Goal: Transaction & Acquisition: Register for event/course

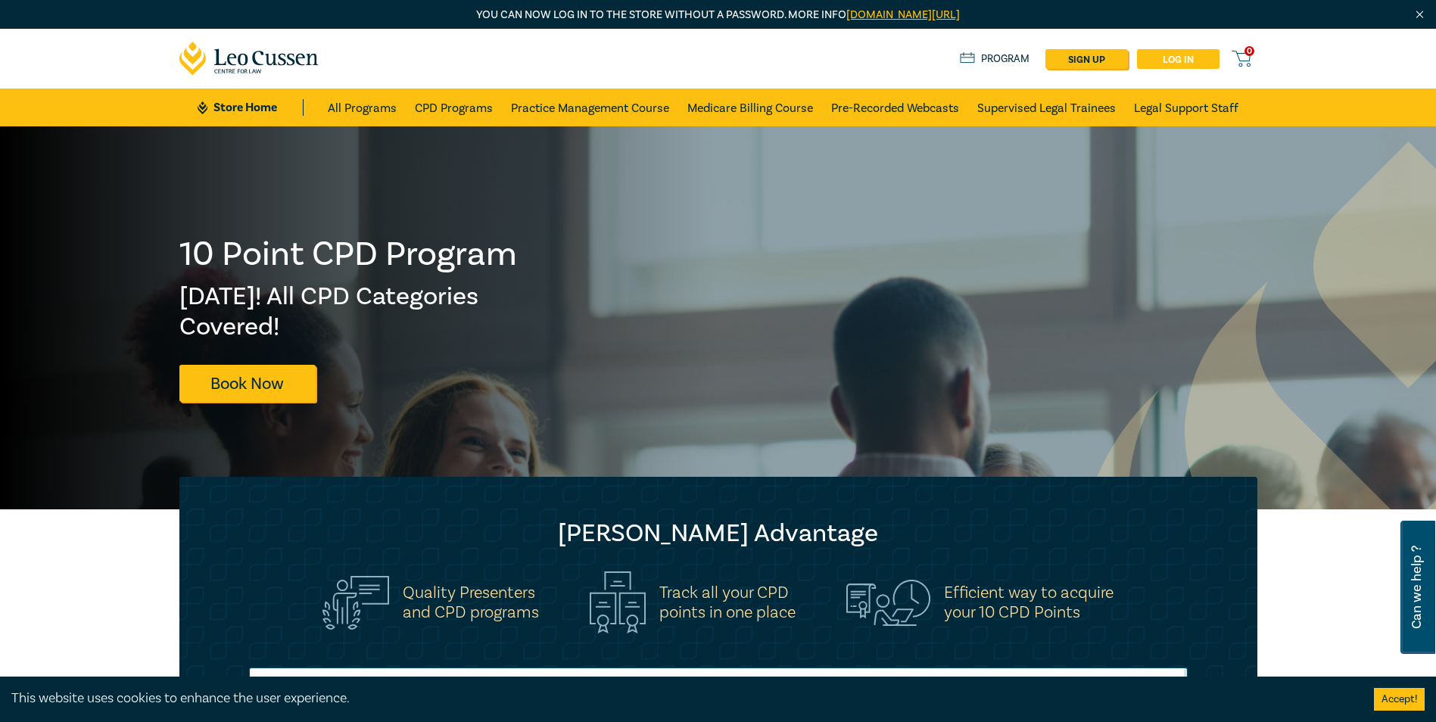
click at [1157, 55] on link "Log in" at bounding box center [1178, 59] width 83 height 20
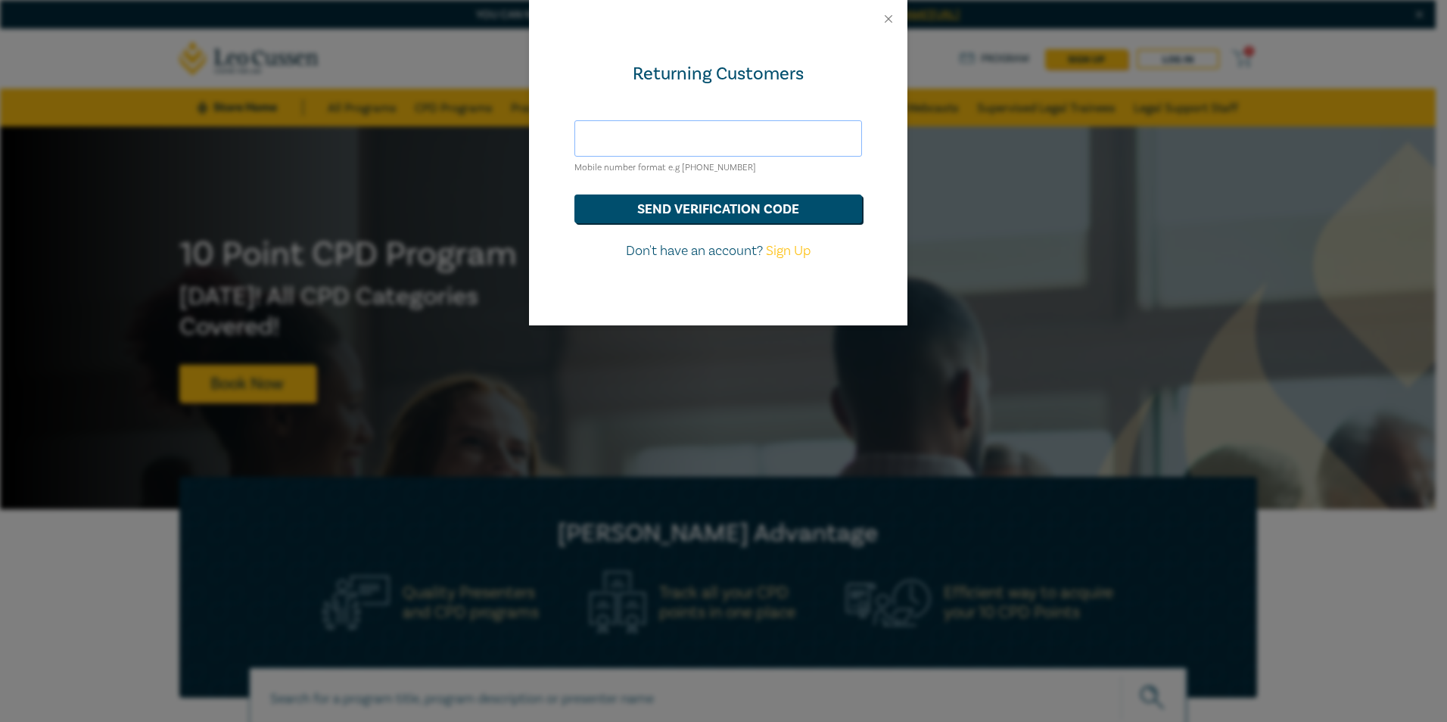
click at [746, 136] on input "text" at bounding box center [719, 138] width 288 height 36
type input "[EMAIL_ADDRESS][DOMAIN_NAME]"
click at [734, 215] on button "send verification code" at bounding box center [719, 209] width 288 height 29
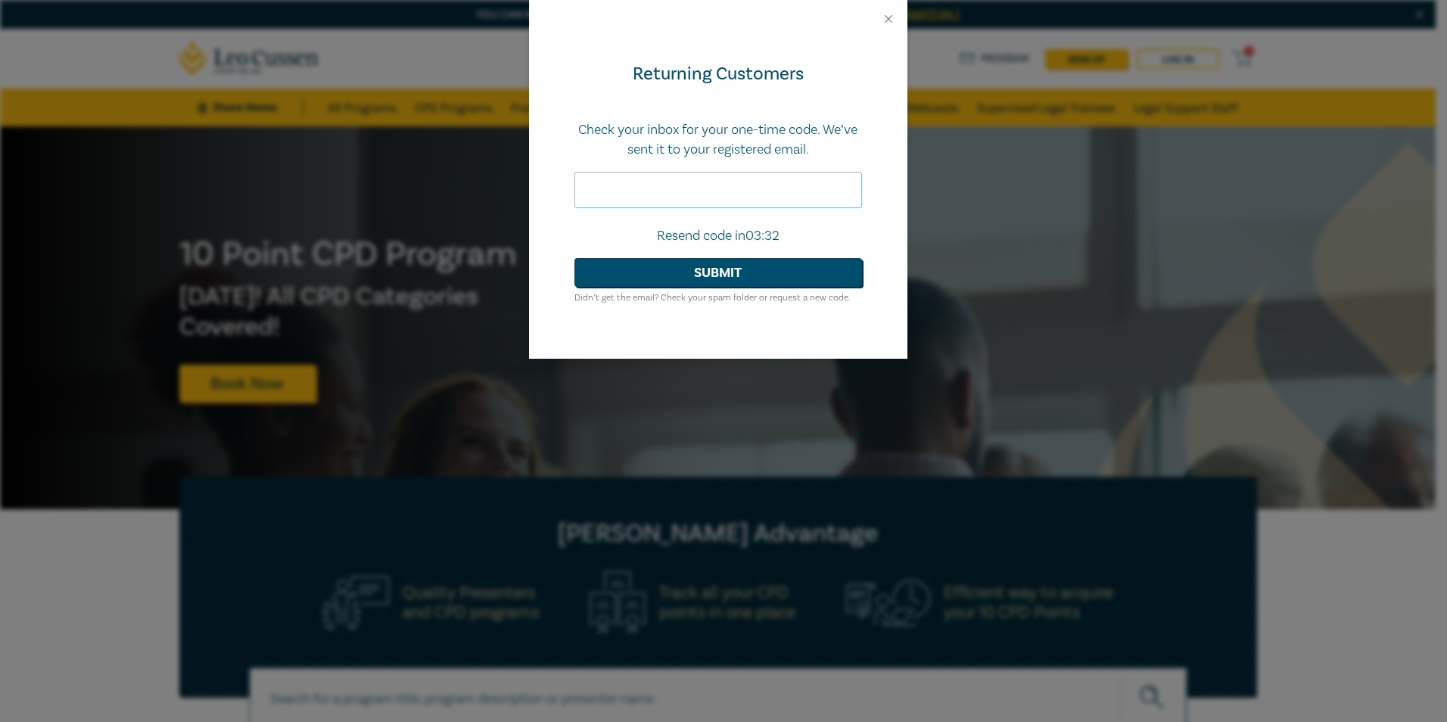
click at [746, 206] on input "text" at bounding box center [719, 190] width 288 height 36
click at [753, 195] on input "text" at bounding box center [719, 190] width 288 height 36
type input "443573"
click at [772, 276] on button "Submit" at bounding box center [719, 272] width 288 height 29
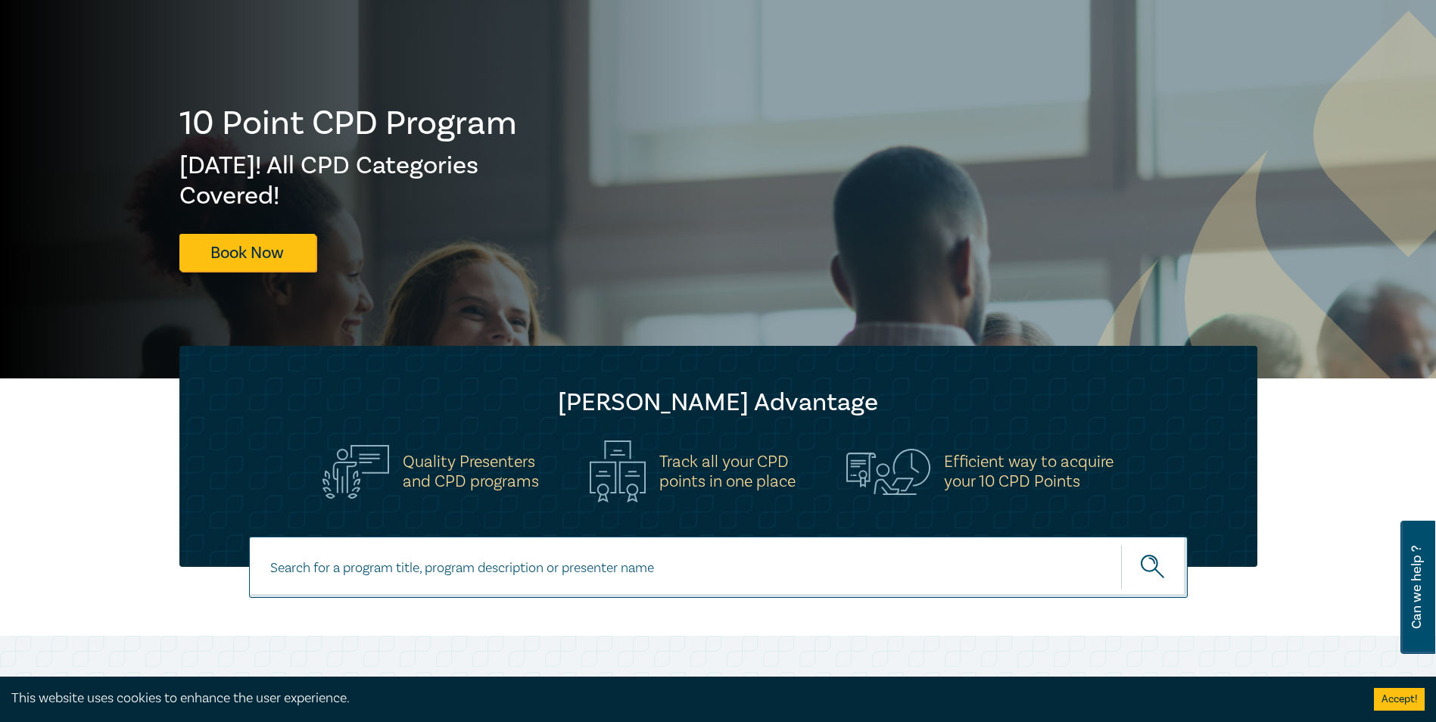
scroll to position [530, 0]
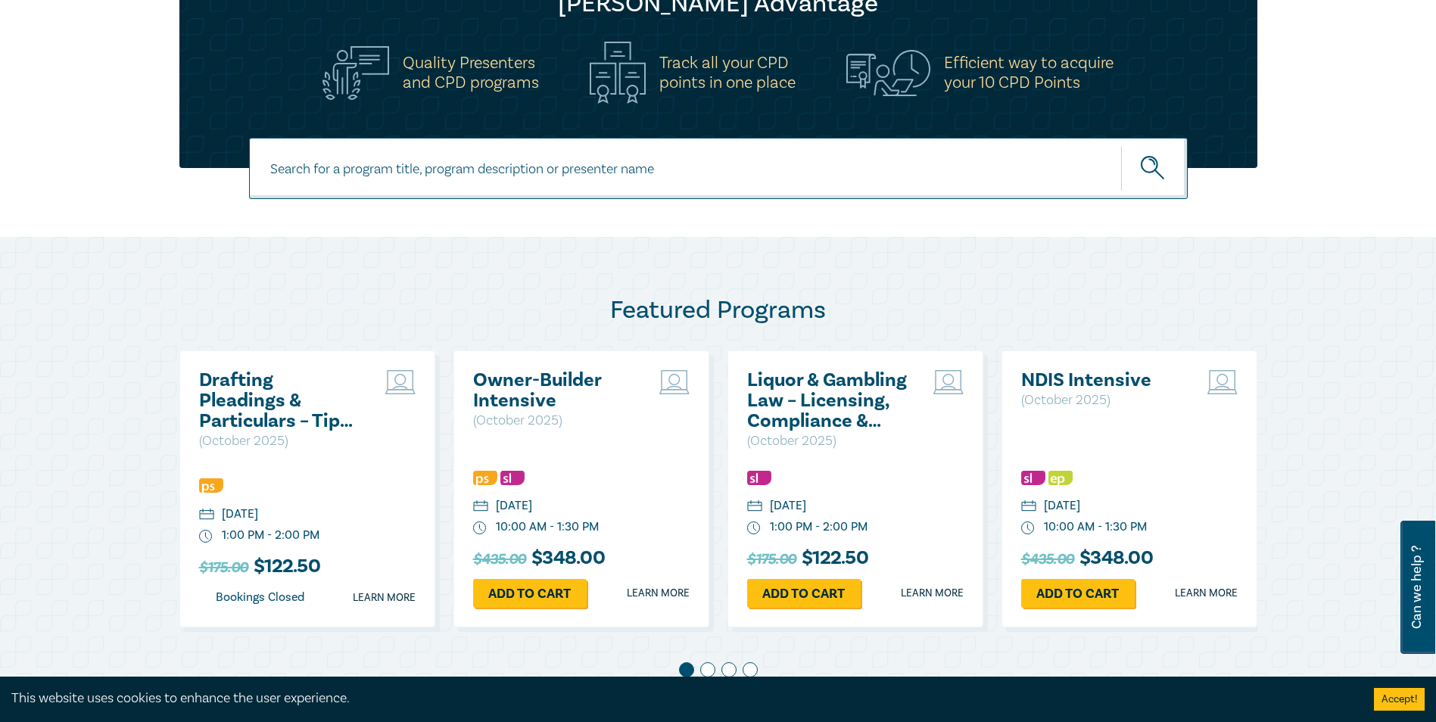
click at [426, 156] on input at bounding box center [718, 168] width 939 height 61
type input "in house"
click at [1121, 145] on button "submit" at bounding box center [1154, 168] width 67 height 46
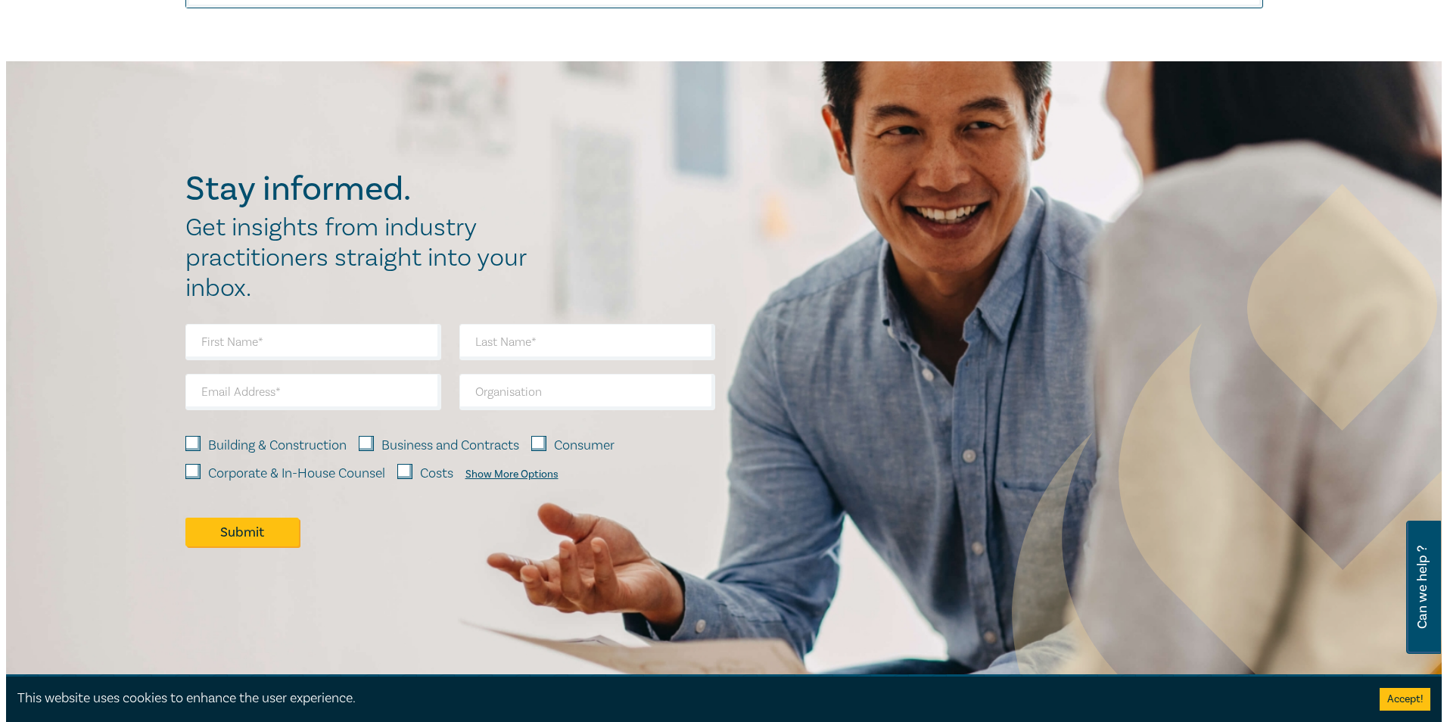
scroll to position [1233, 0]
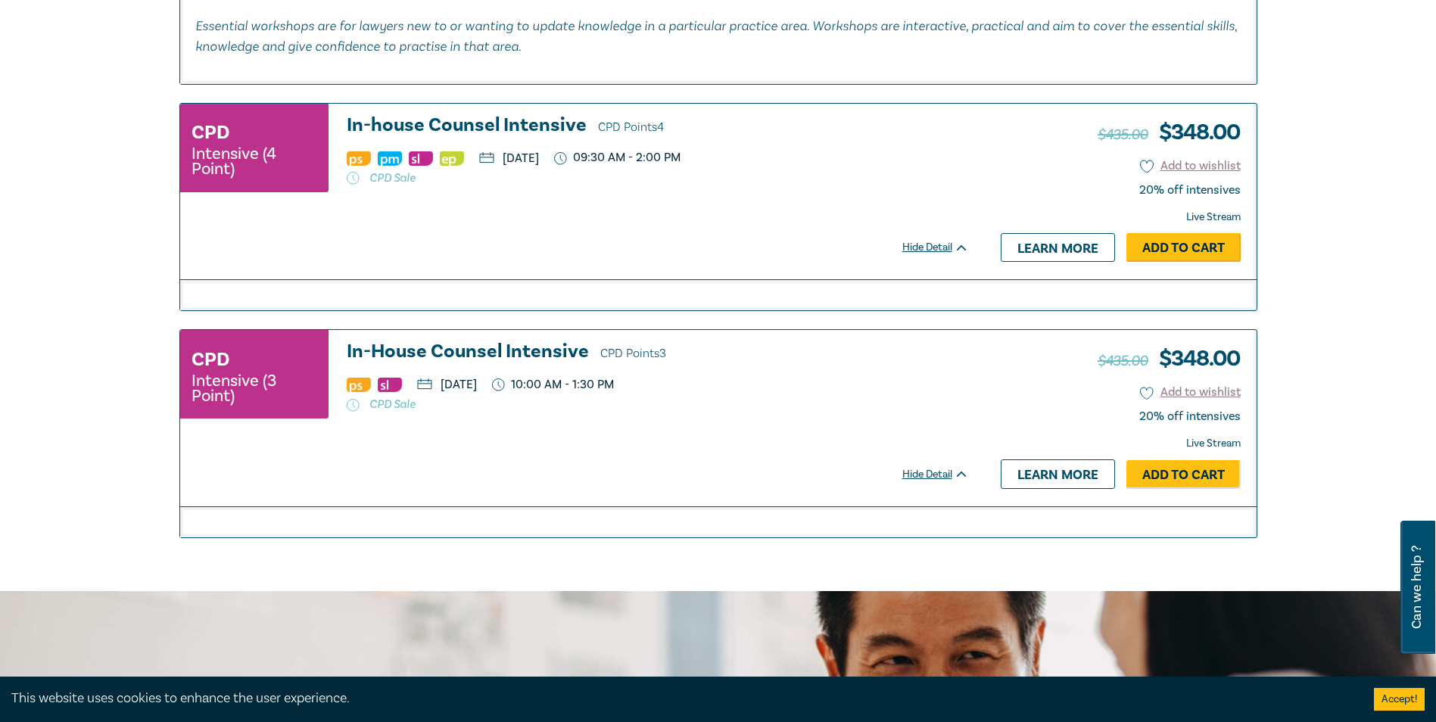
click at [1190, 251] on link "Add to Cart" at bounding box center [1183, 247] width 114 height 29
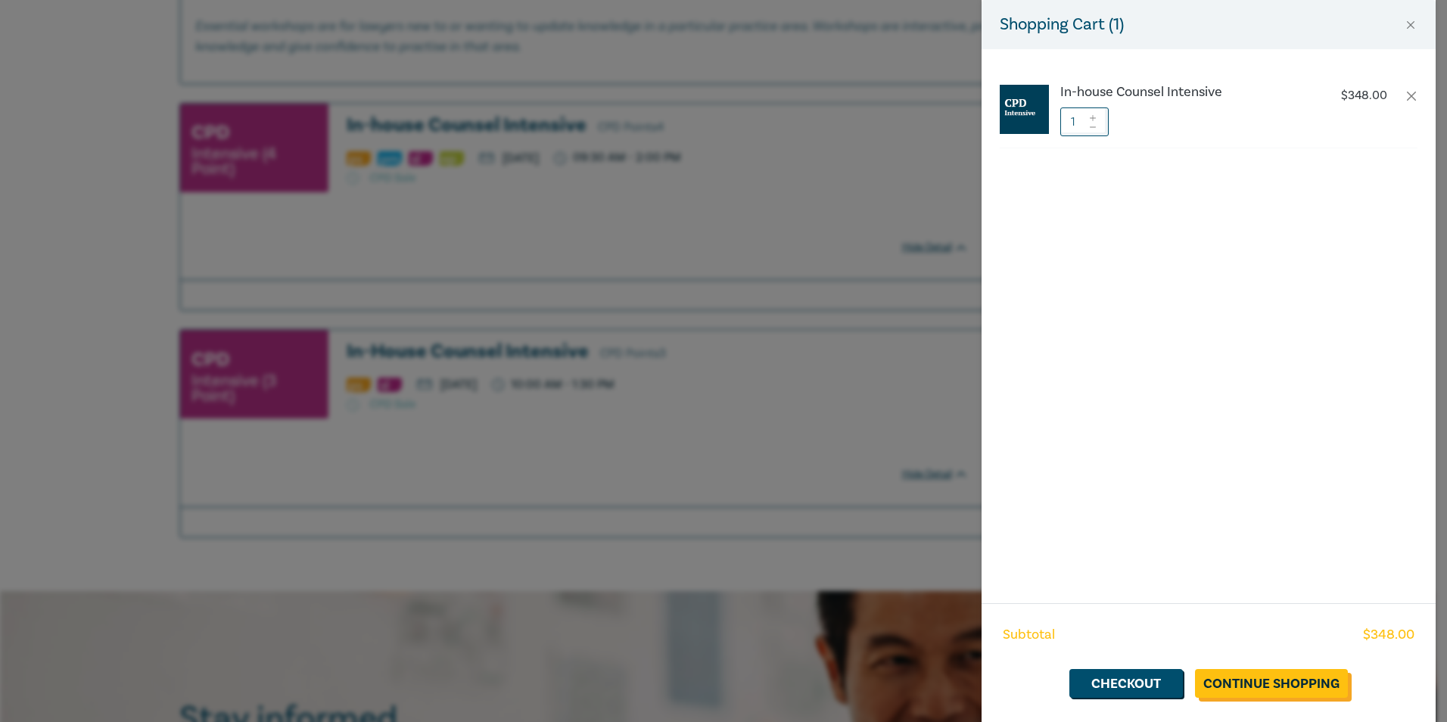
click at [1254, 687] on link "Continue Shopping" at bounding box center [1271, 683] width 153 height 29
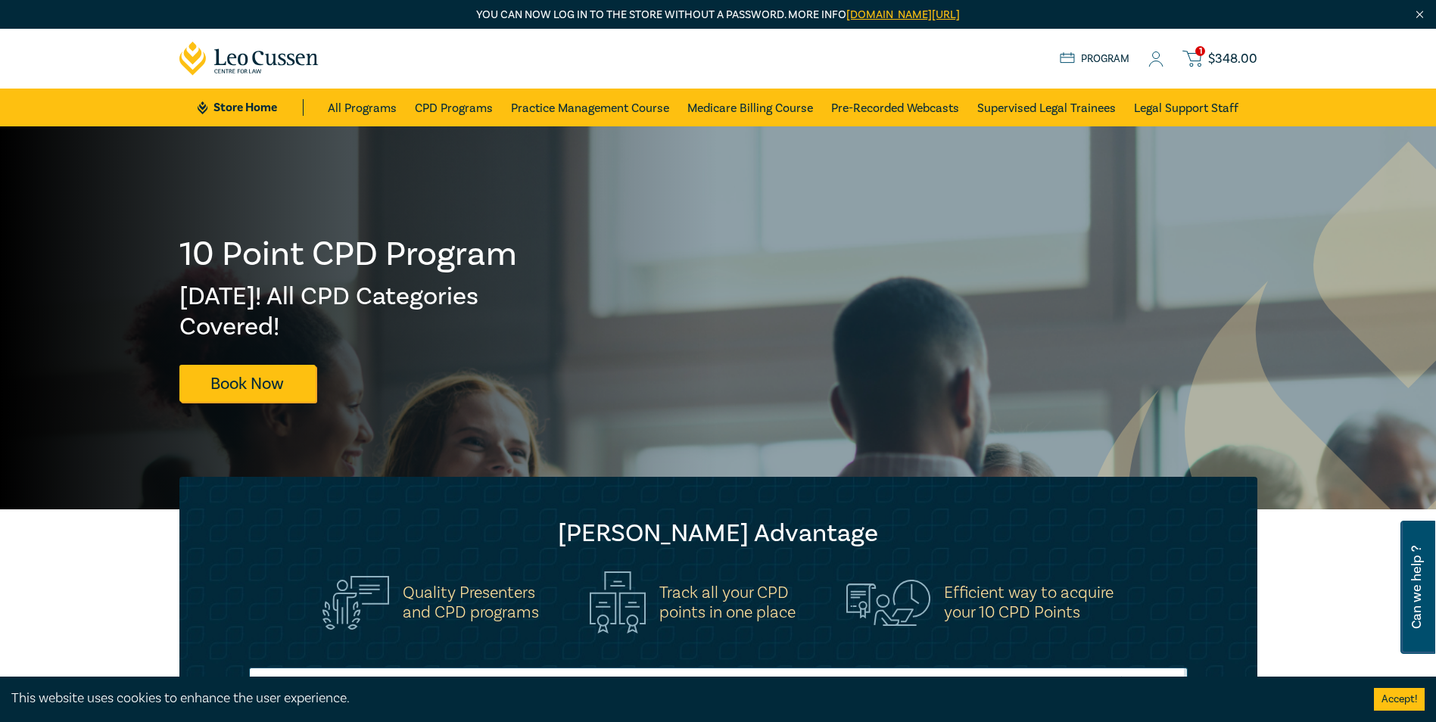
click at [1238, 55] on span "$ 348.00" at bounding box center [1232, 59] width 49 height 17
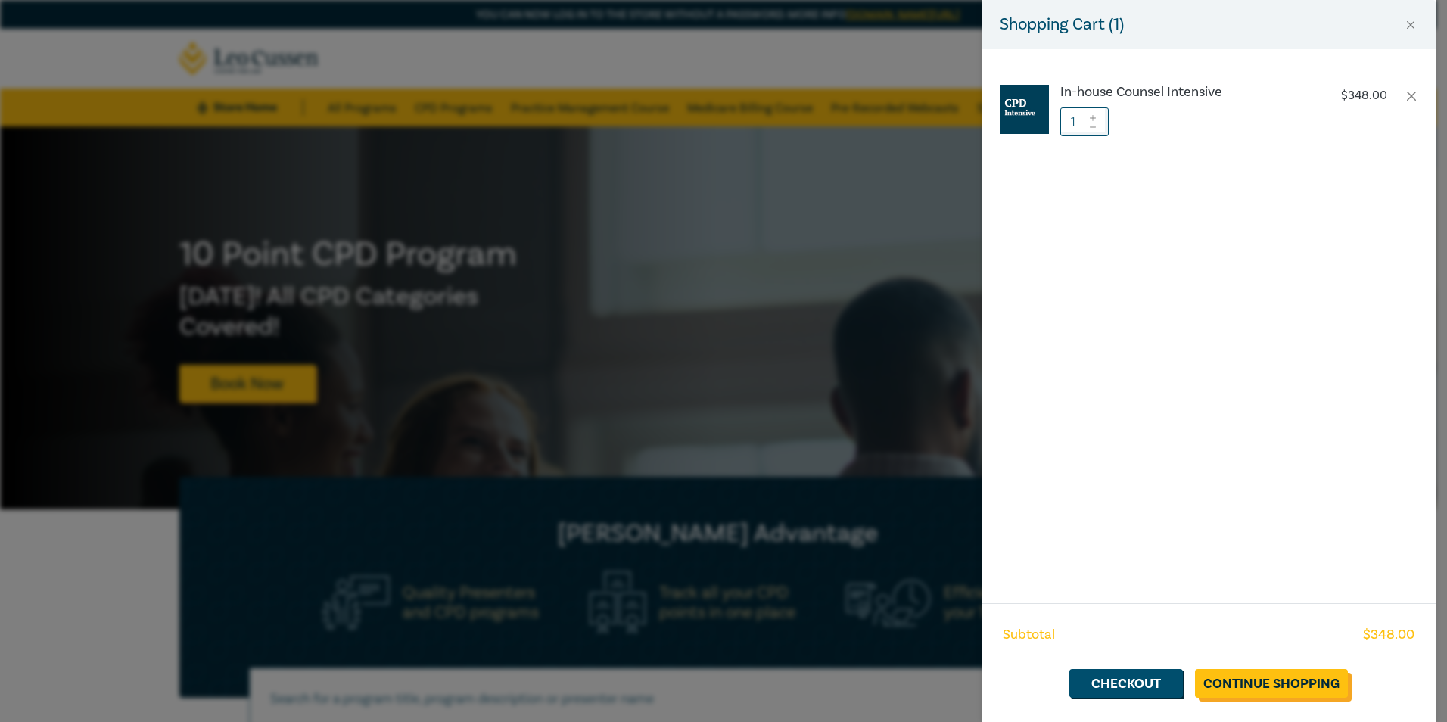
click at [1246, 690] on link "Continue Shopping" at bounding box center [1271, 683] width 153 height 29
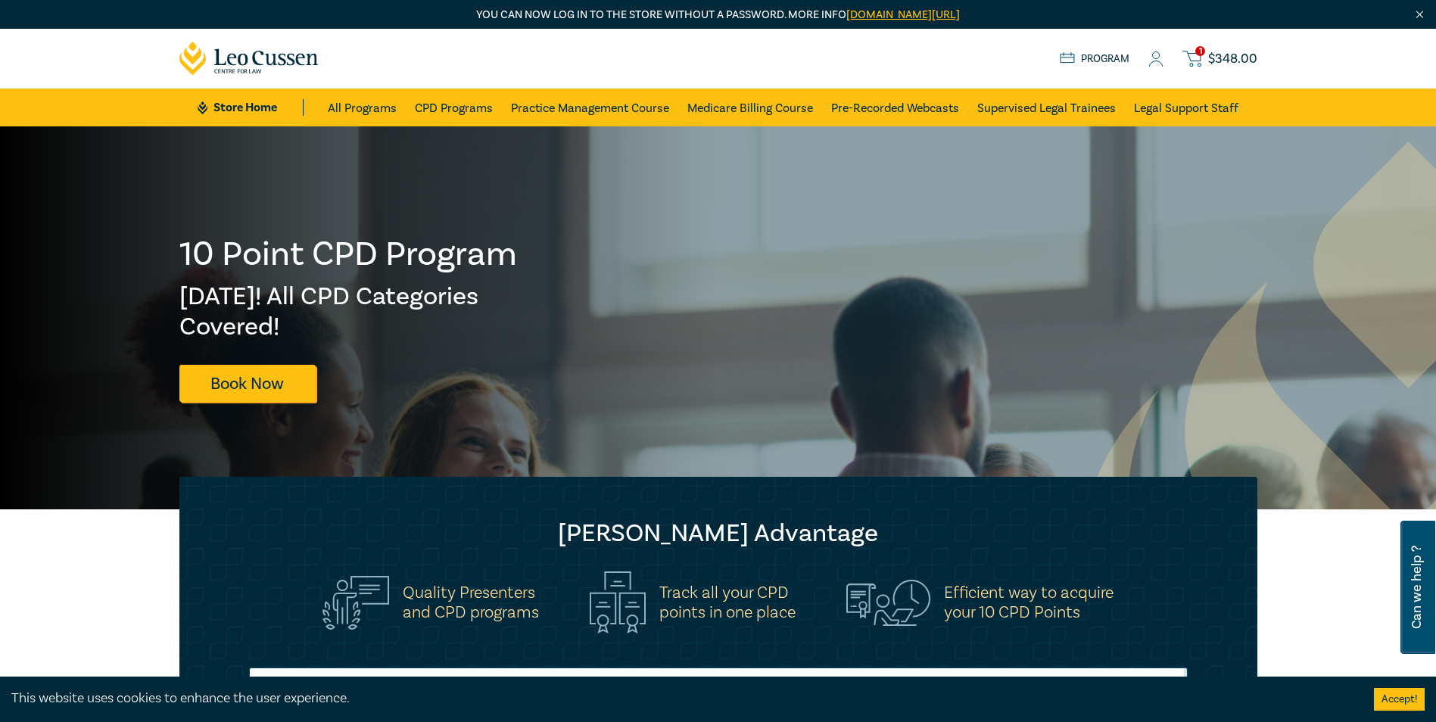
click at [1222, 72] on div "1 $ 348.00 Store Home About us Program 1 $ 348.00" at bounding box center [718, 59] width 1096 height 60
click at [1222, 60] on span "$ 348.00" at bounding box center [1232, 59] width 49 height 17
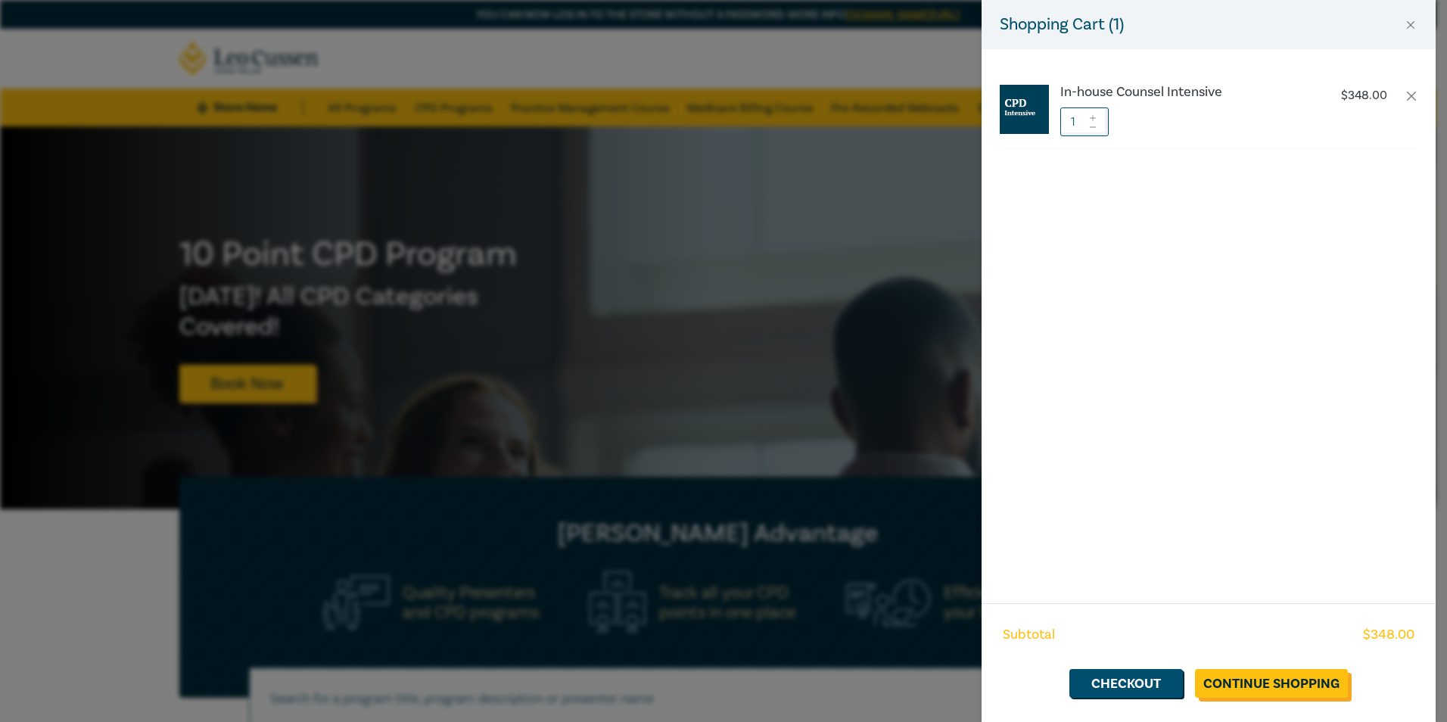
click at [1235, 678] on link "Continue Shopping" at bounding box center [1271, 683] width 153 height 29
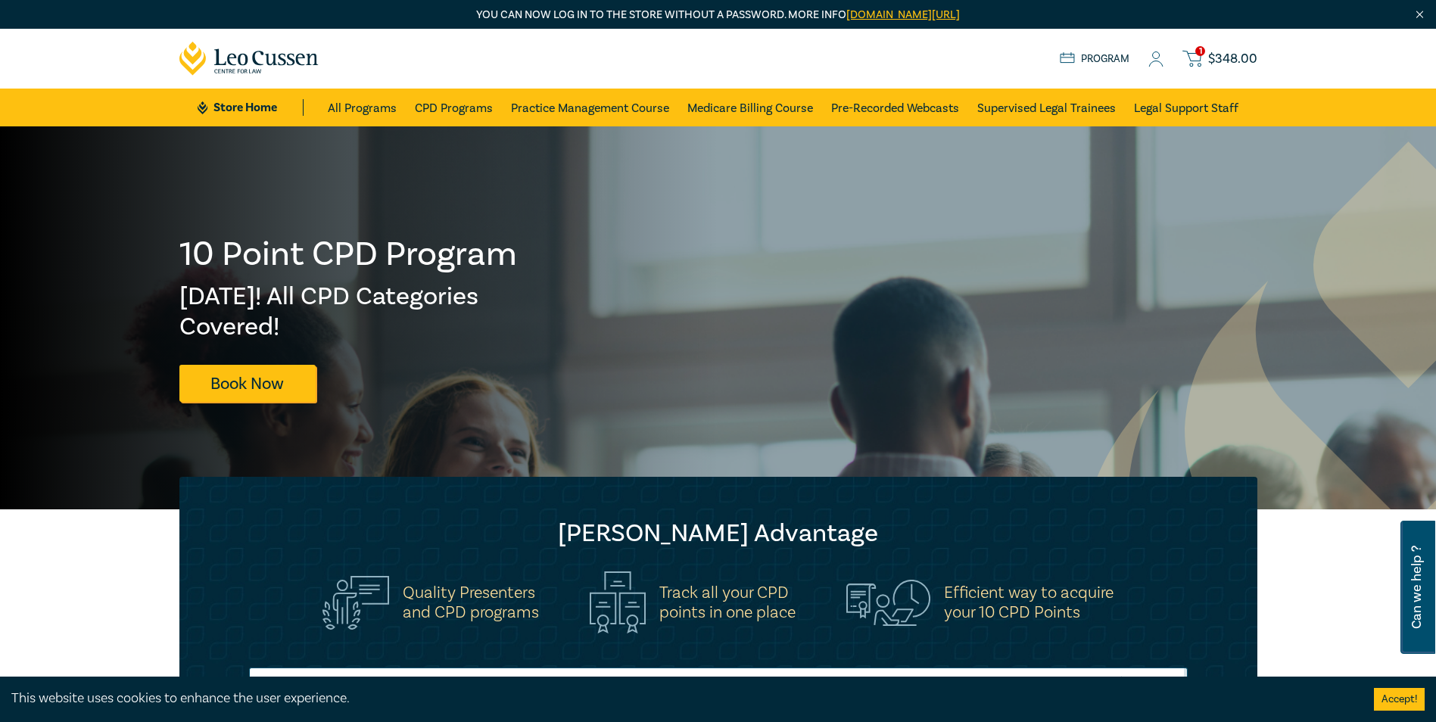
click at [1215, 45] on div "1 $ 348.00 Store Home About us Program 1 $ 348.00" at bounding box center [718, 59] width 1096 height 60
click at [1214, 54] on span "$ 348.00" at bounding box center [1232, 59] width 49 height 17
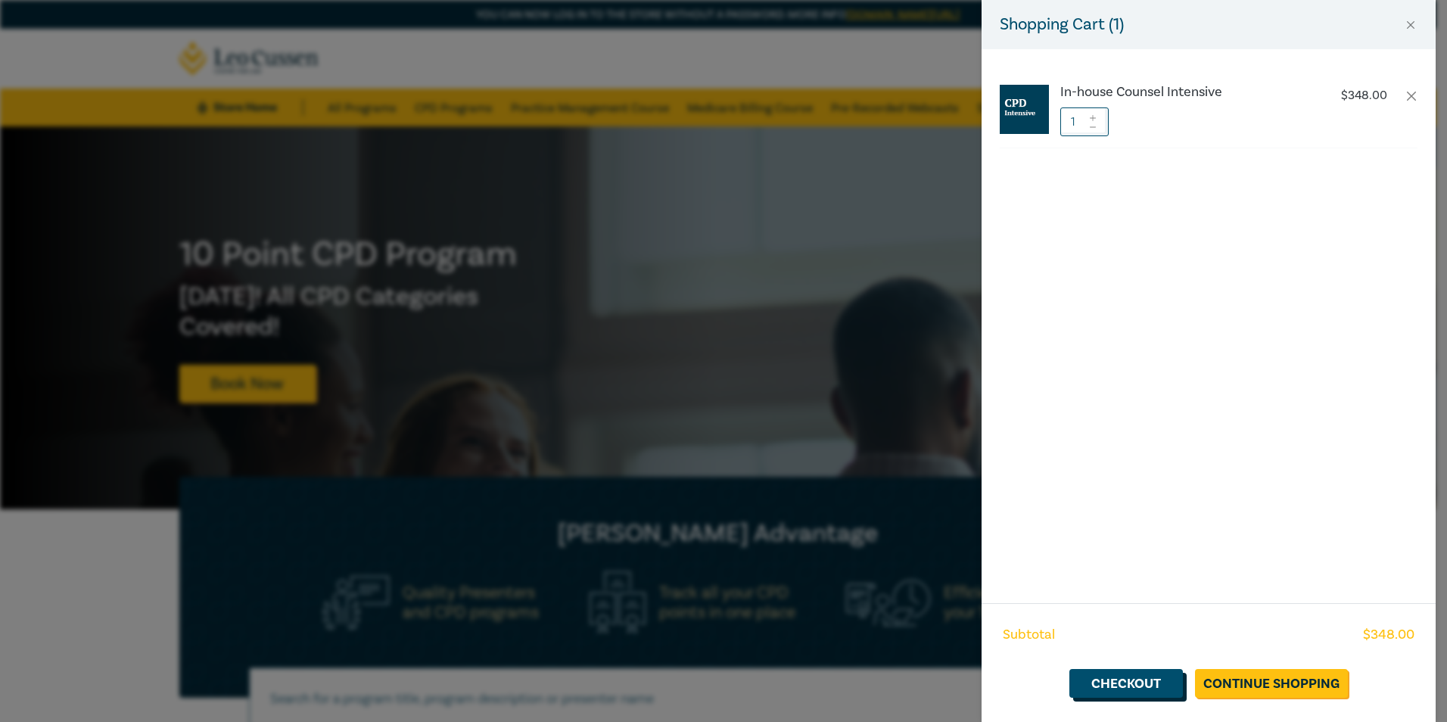
click at [1129, 683] on link "Checkout" at bounding box center [1127, 683] width 114 height 29
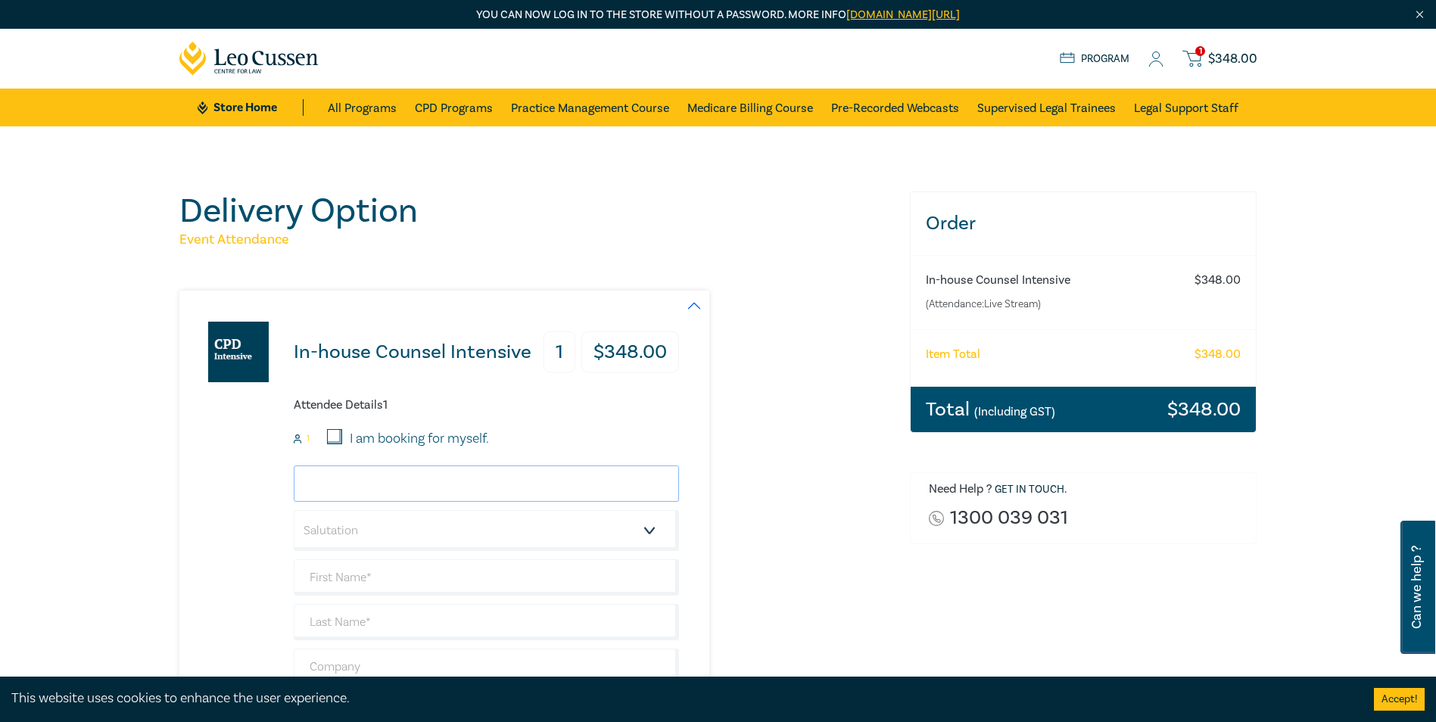
click at [500, 481] on input "email" at bounding box center [486, 484] width 385 height 36
type input "hpapageorgiou@idxgroup.com.au"
type input "[PERSON_NAME]"
type input "IDX"
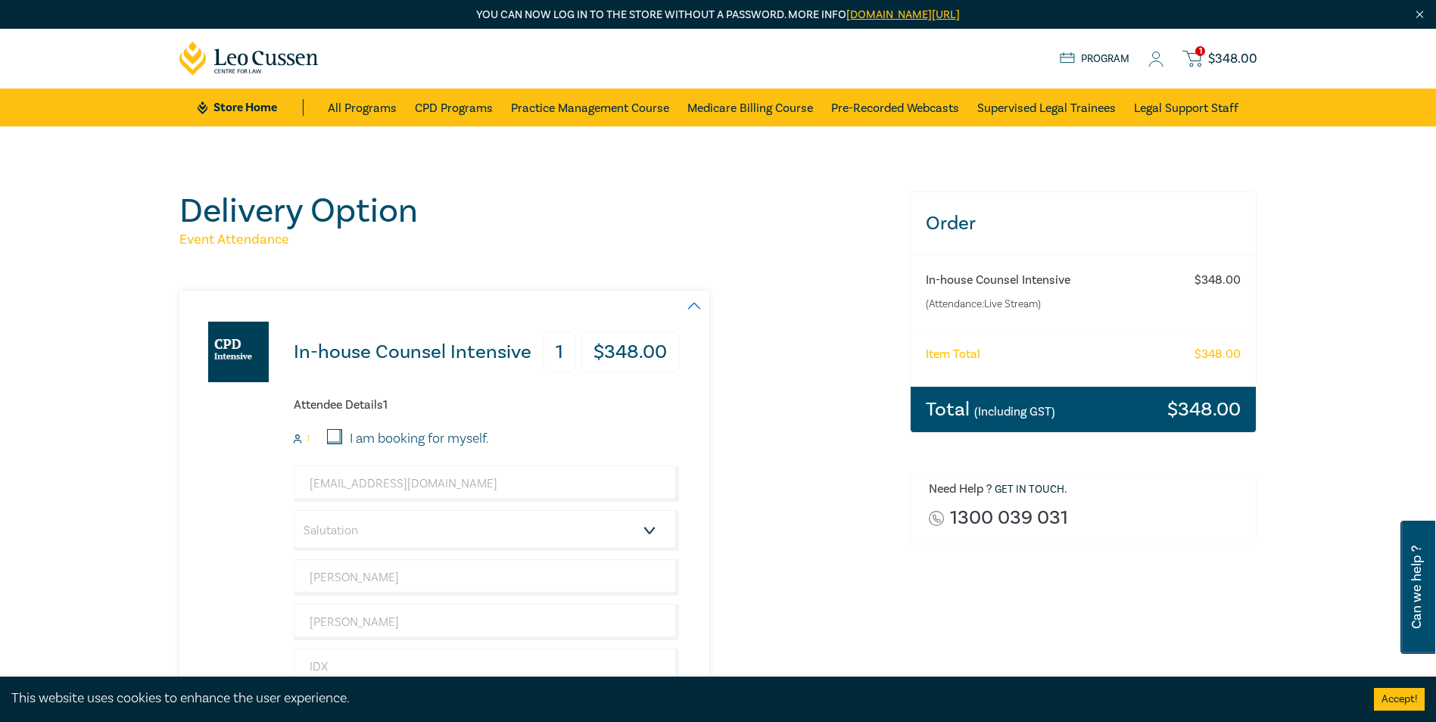
click at [332, 434] on input "I am booking for myself." at bounding box center [334, 436] width 15 height 15
checkbox input "true"
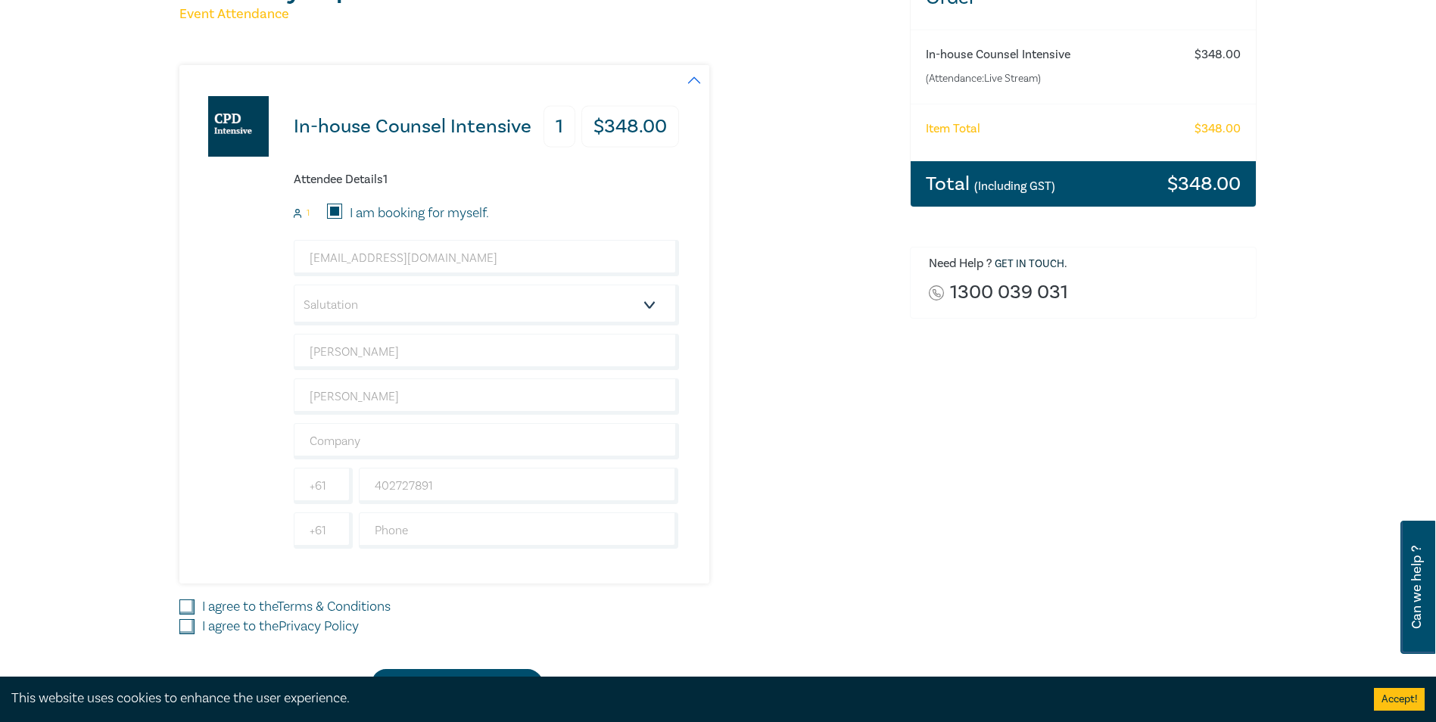
scroll to position [324, 0]
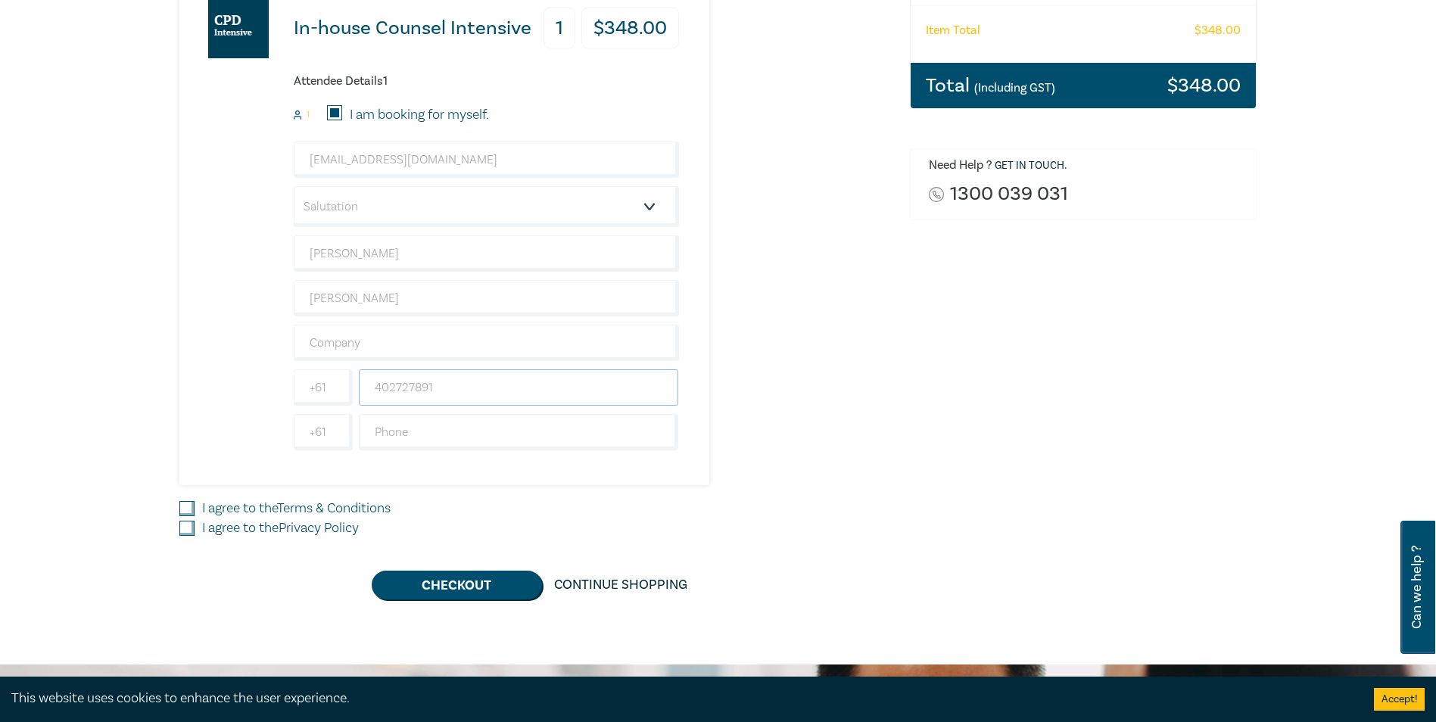
click at [454, 387] on input "402727891" at bounding box center [519, 387] width 320 height 36
type input "0402727891"
type input "Integral Diagnostics Limited"
click at [770, 439] on div "In-house Counsel Intensive 1 $ 348.00 Attendee Details 1 1 I am booking for mys…" at bounding box center [535, 226] width 712 height 519
click at [172, 505] on div "Delivery Option Event Attendance In-house Counsel Intensive 1 $ 348.00 Attendee…" at bounding box center [718, 233] width 1436 height 862
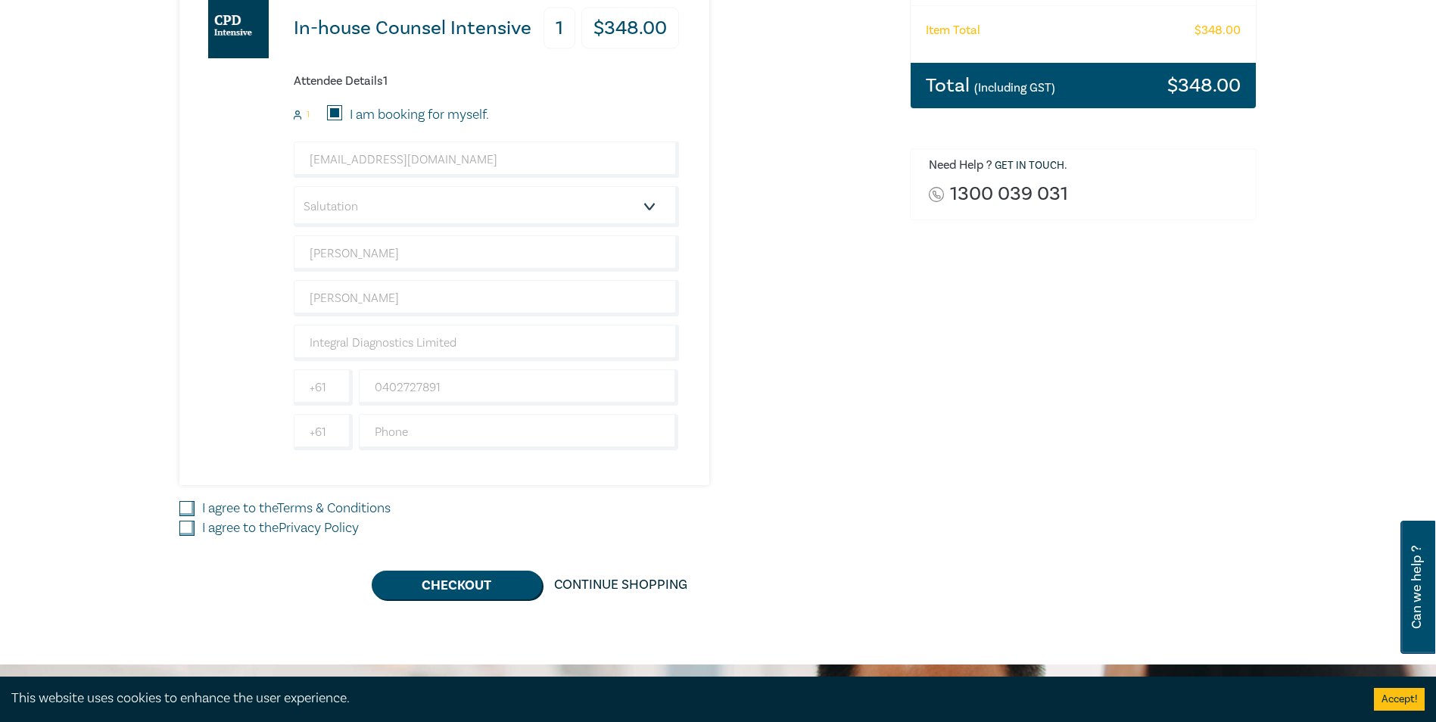
click at [182, 508] on input "I agree to the Terms & Conditions" at bounding box center [186, 508] width 15 height 15
checkbox input "true"
click at [185, 529] on input "I agree to the Privacy Policy" at bounding box center [186, 528] width 15 height 15
checkbox input "true"
click at [480, 210] on select "Salutation Mr. Mrs. Ms. Miss Dr. Prof. Other" at bounding box center [486, 206] width 385 height 41
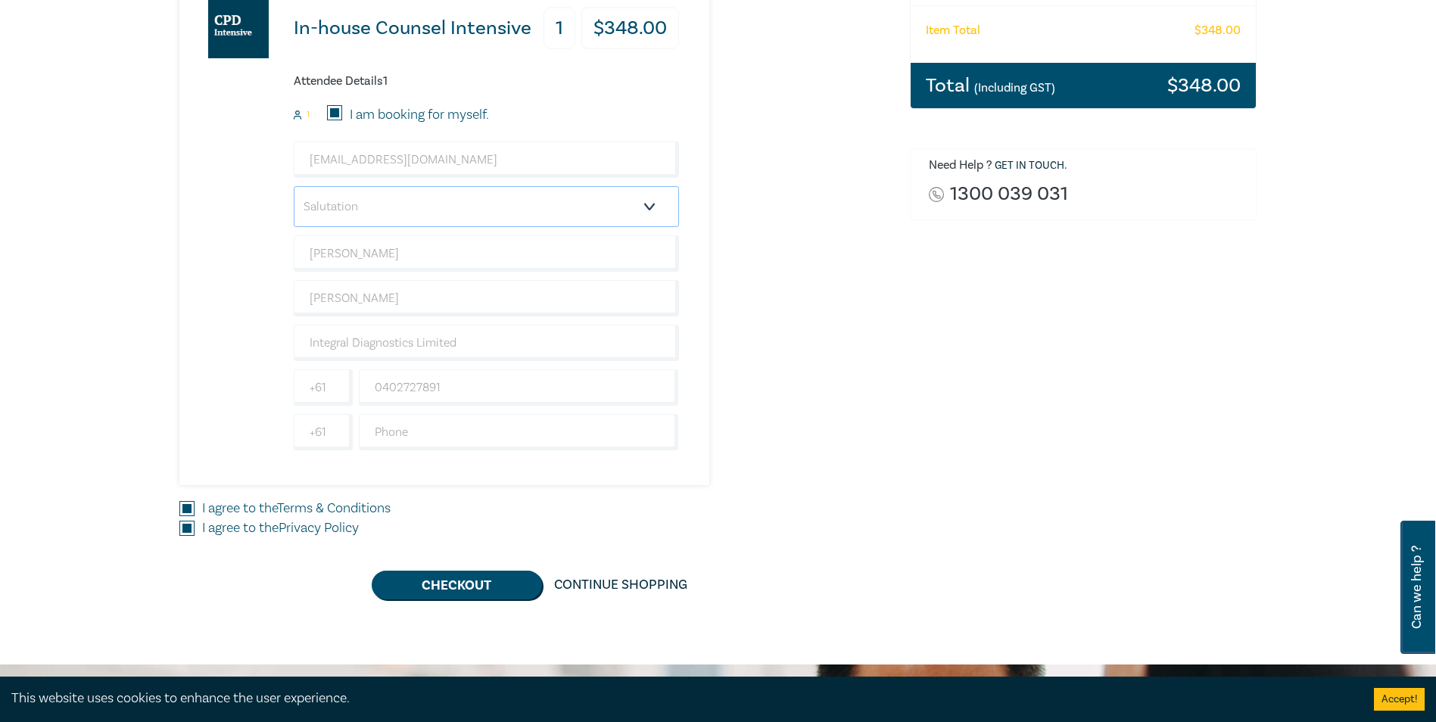
select select "Miss"
click at [294, 186] on select "Salutation Mr. Mrs. Ms. Miss Dr. Prof. Other" at bounding box center [486, 206] width 385 height 41
click at [833, 321] on div "In-house Counsel Intensive 1 $ 348.00 Attendee Details 1 1 I am booking for mys…" at bounding box center [535, 226] width 712 height 519
click at [484, 592] on button "Checkout" at bounding box center [457, 585] width 170 height 29
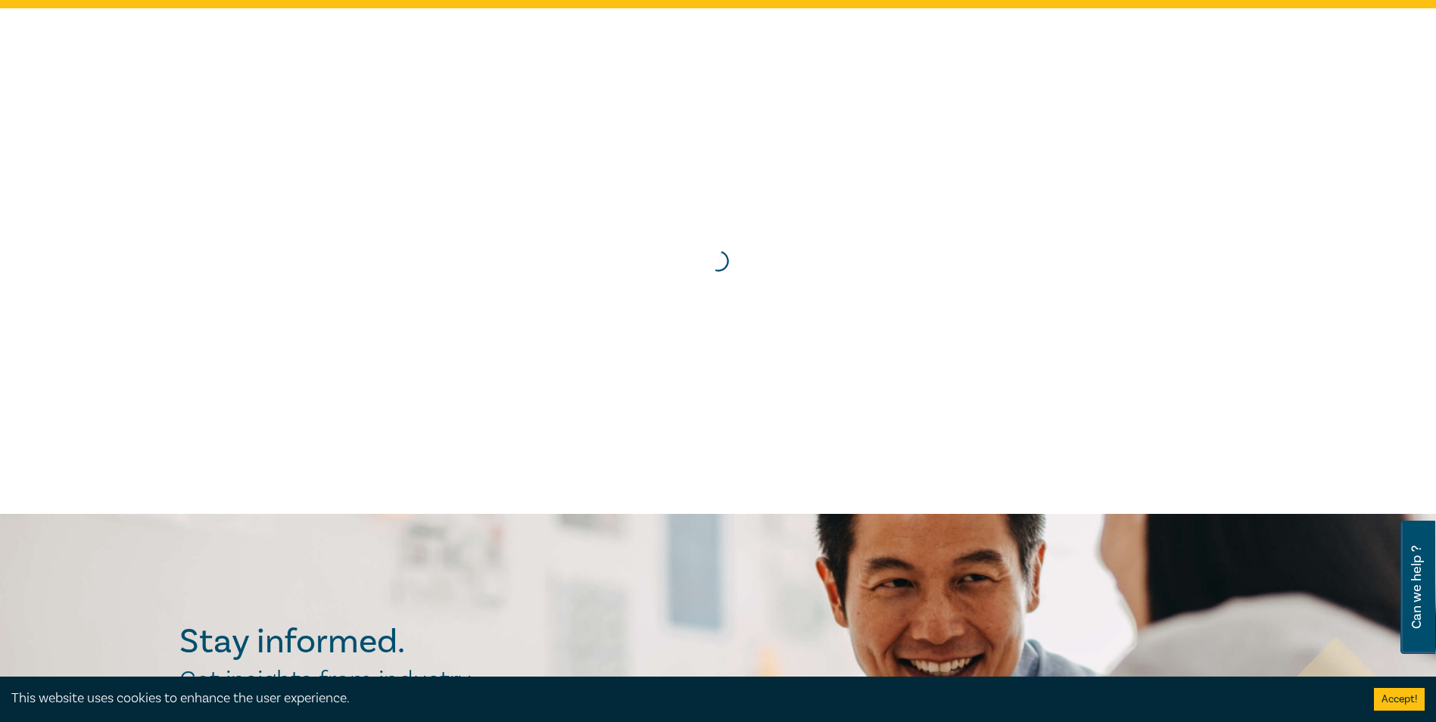
scroll to position [0, 0]
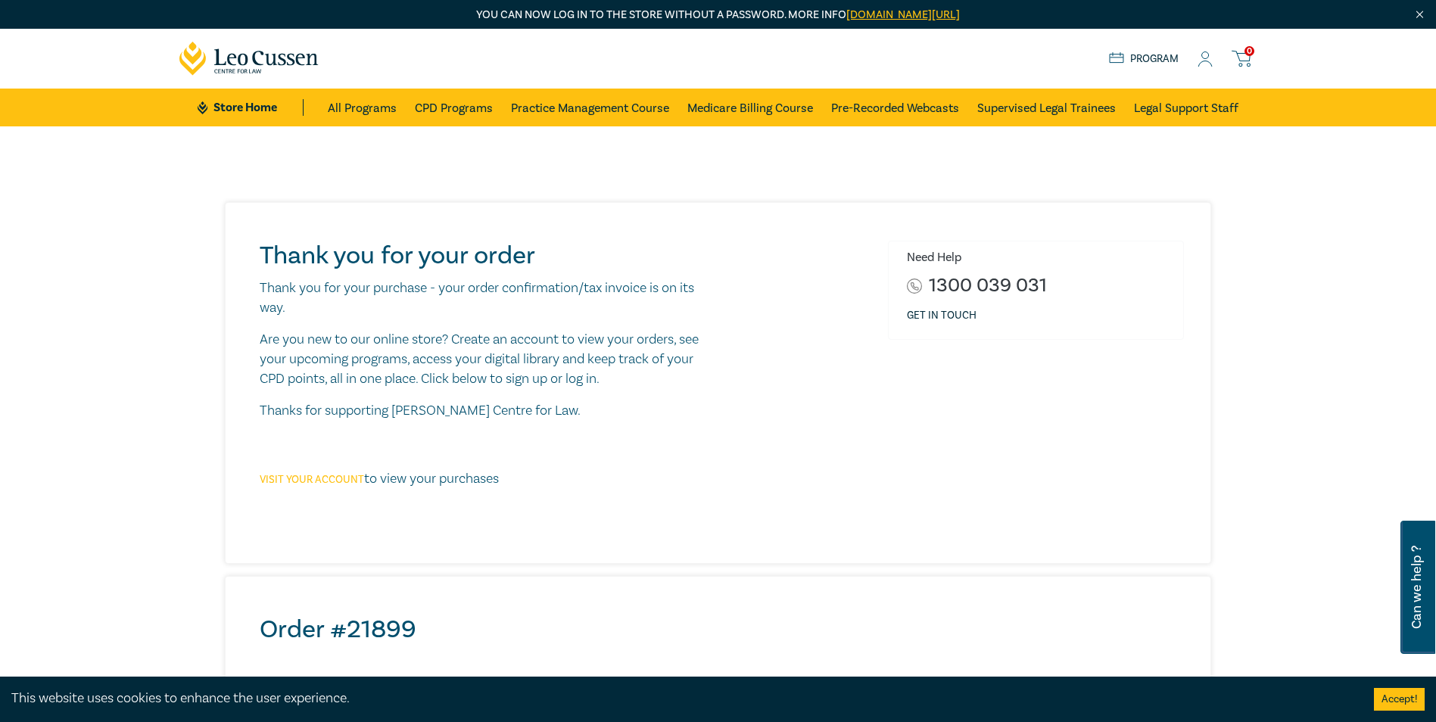
scroll to position [530, 0]
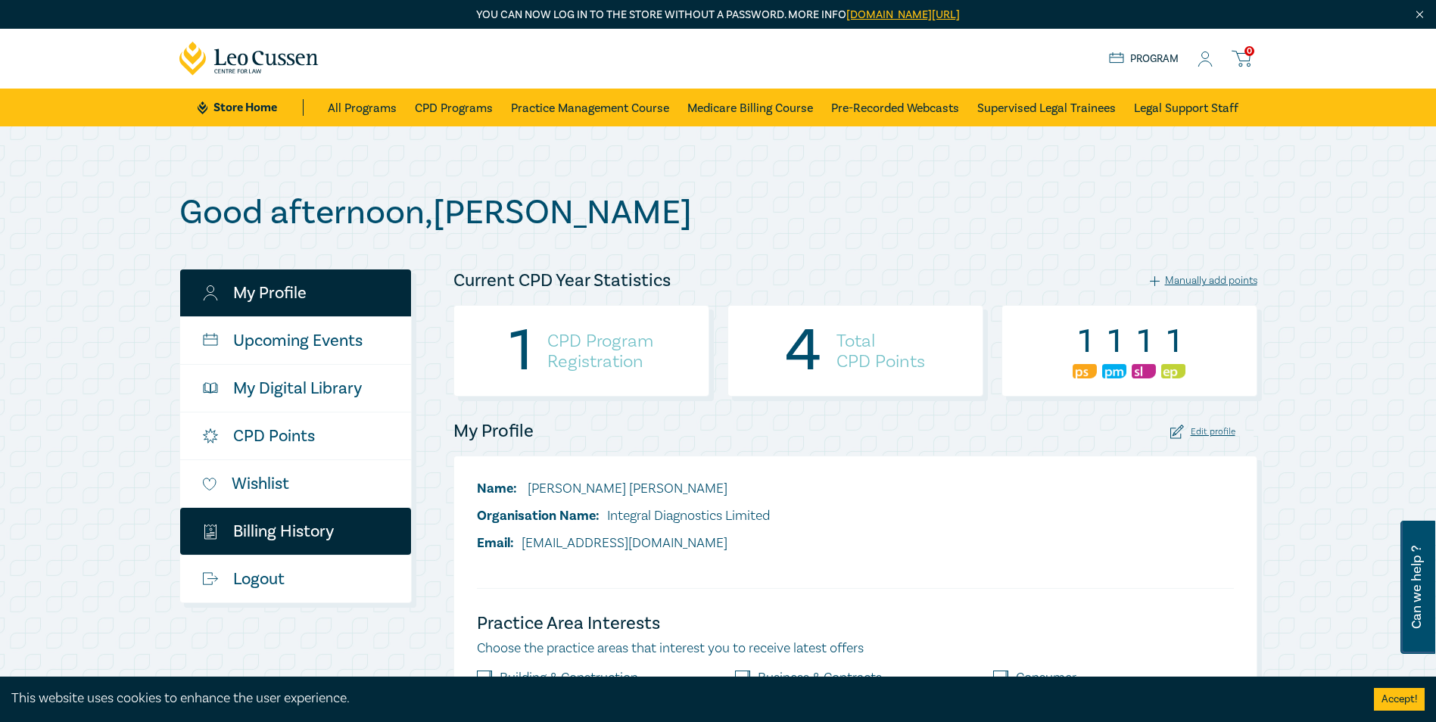
click at [298, 533] on link "$ Billing History" at bounding box center [295, 531] width 231 height 47
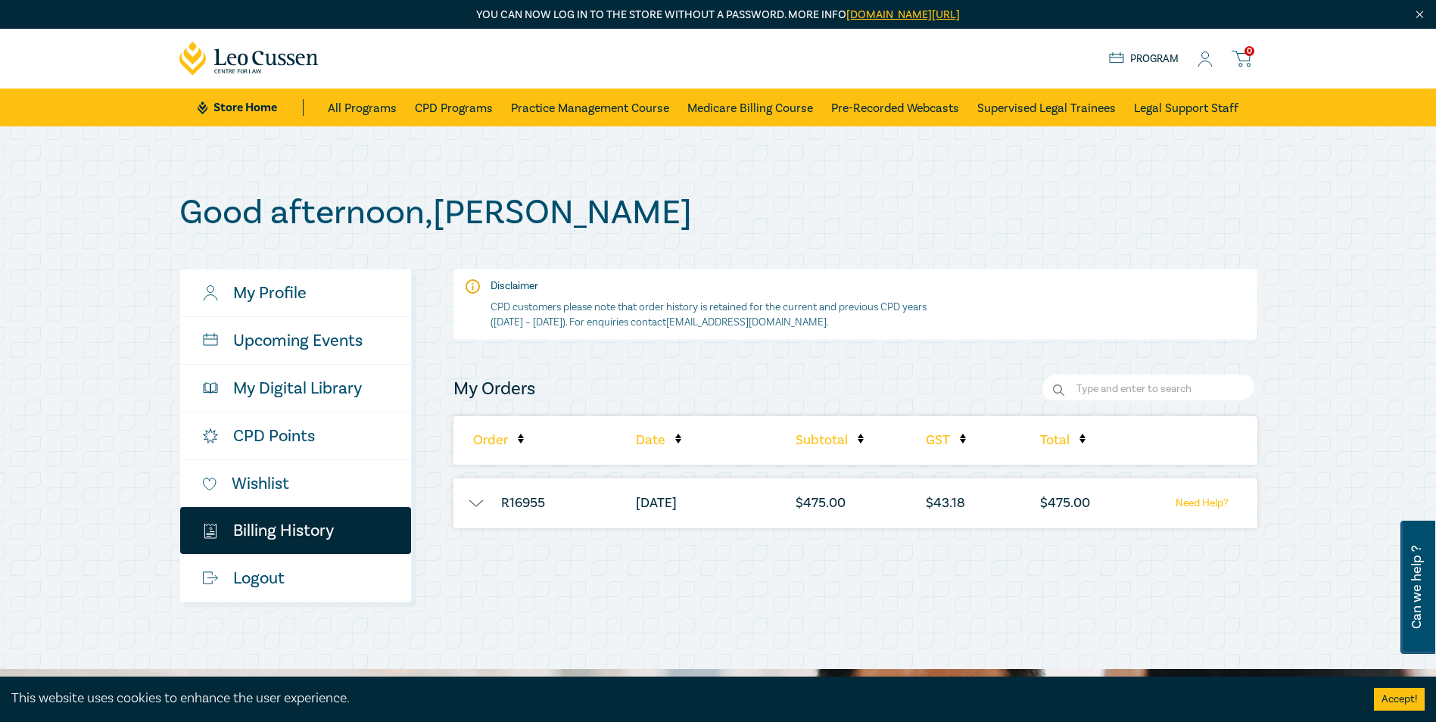
click at [466, 514] on li "R16955" at bounding box center [523, 503] width 140 height 50
click at [466, 509] on button "button" at bounding box center [475, 503] width 45 height 15
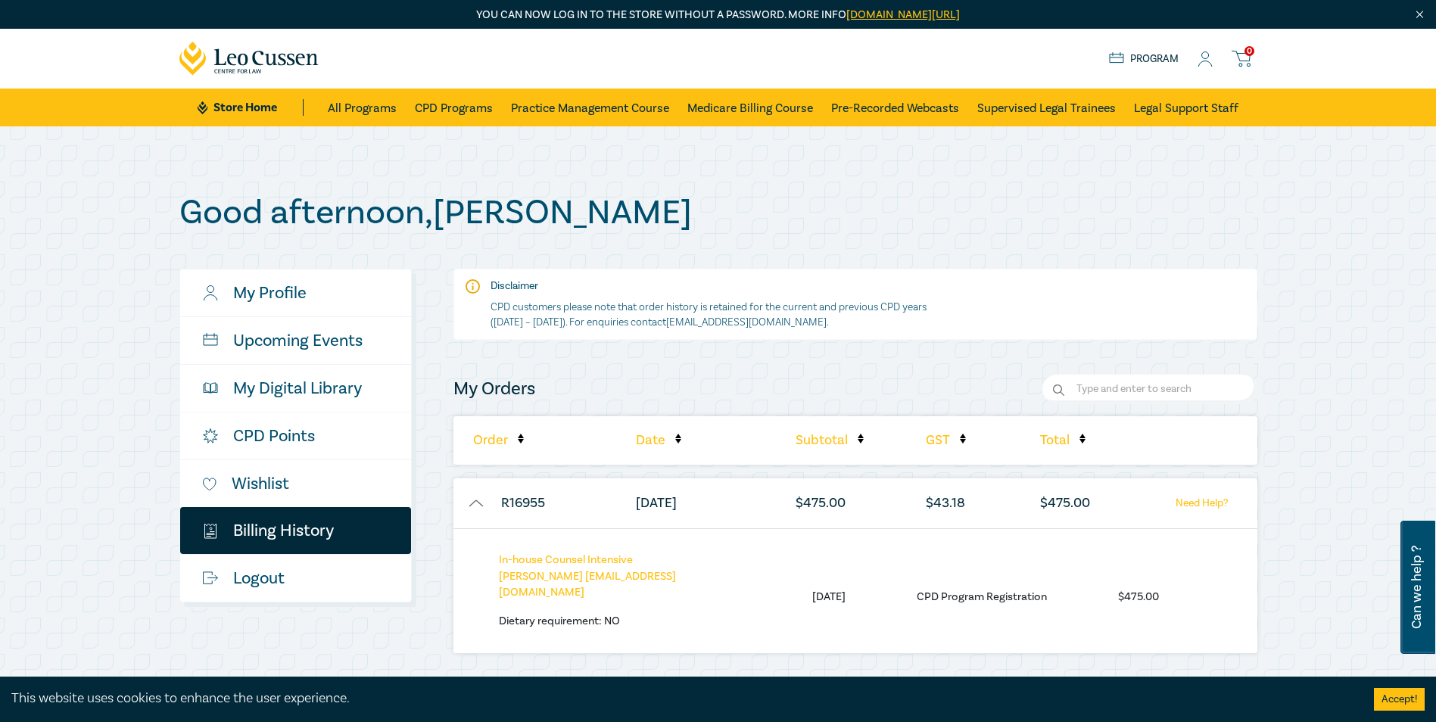
click at [466, 510] on button "button" at bounding box center [475, 503] width 45 height 15
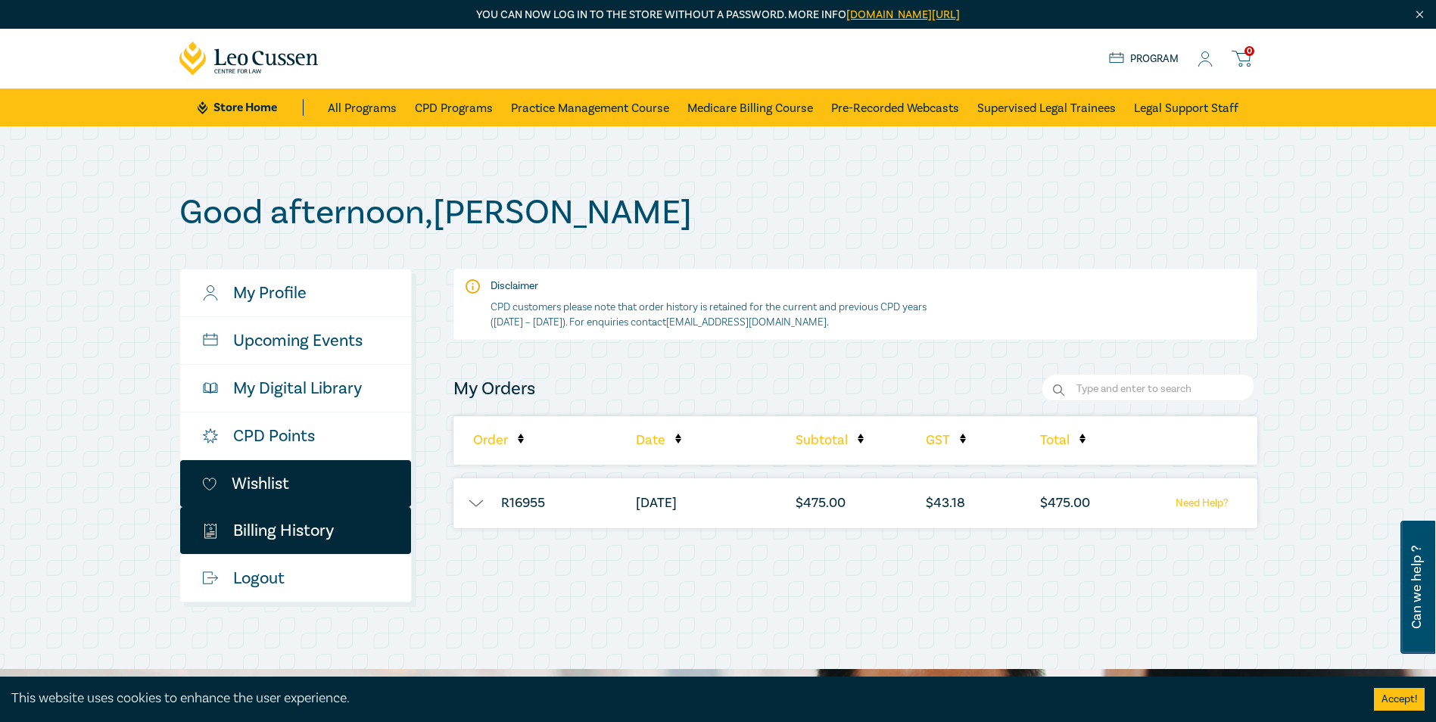
click at [301, 491] on link "Wishlist" at bounding box center [295, 483] width 231 height 47
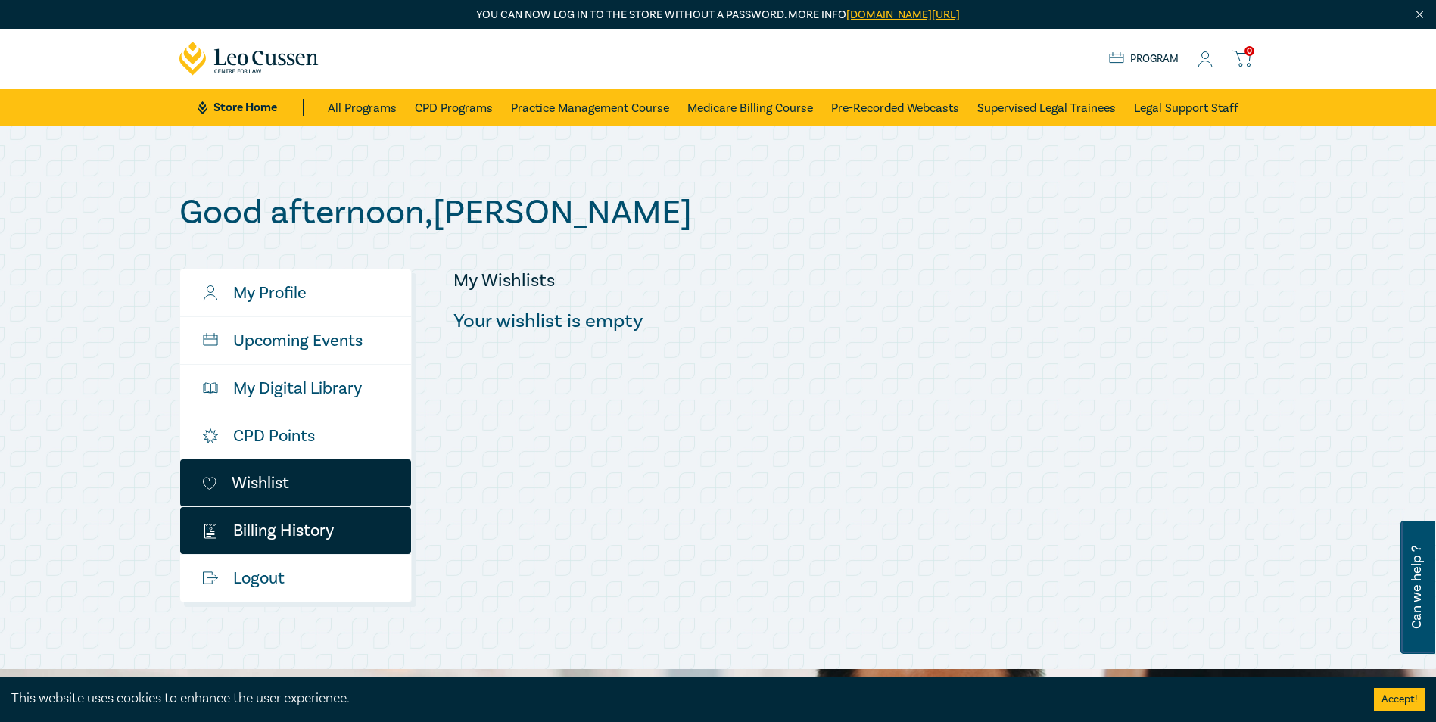
click at [301, 532] on link "$ Billing History" at bounding box center [295, 530] width 231 height 47
